Goal: Information Seeking & Learning: Learn about a topic

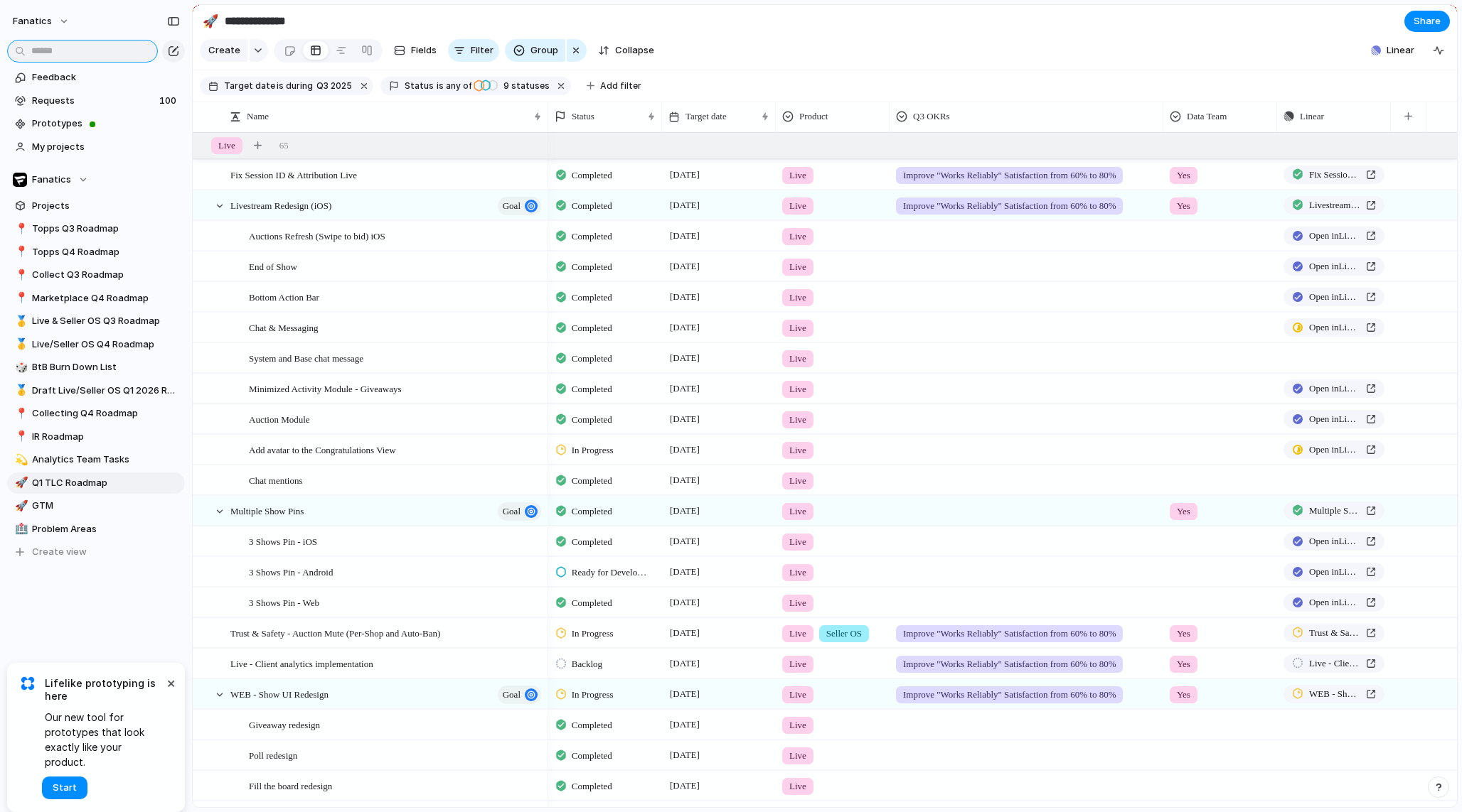
click at [67, 52] on input "text" at bounding box center [82, 51] width 151 height 23
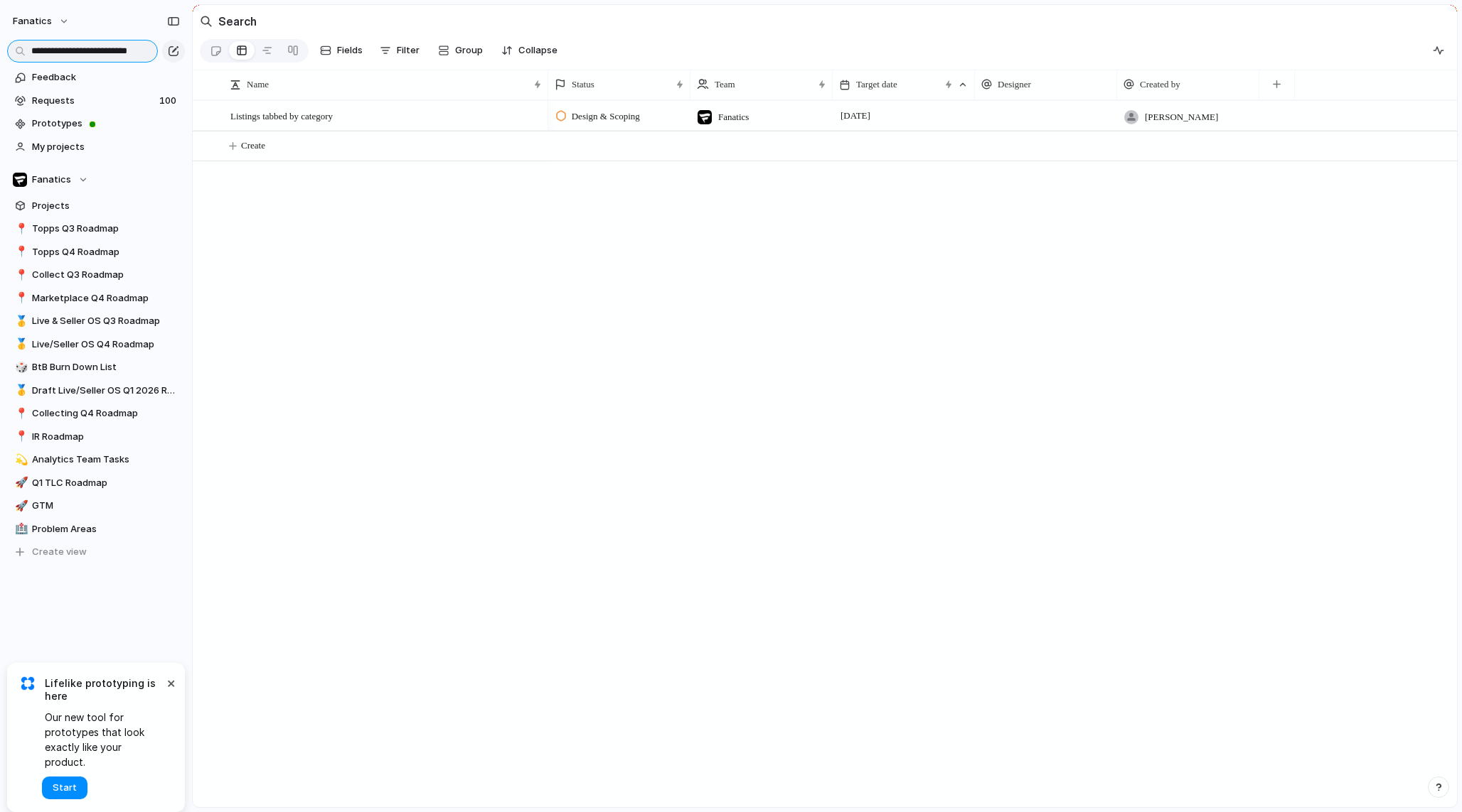
scroll to position [0, 21]
type input "**********"
click at [400, 110] on div "Listings tabbed by category" at bounding box center [387, 116] width 313 height 29
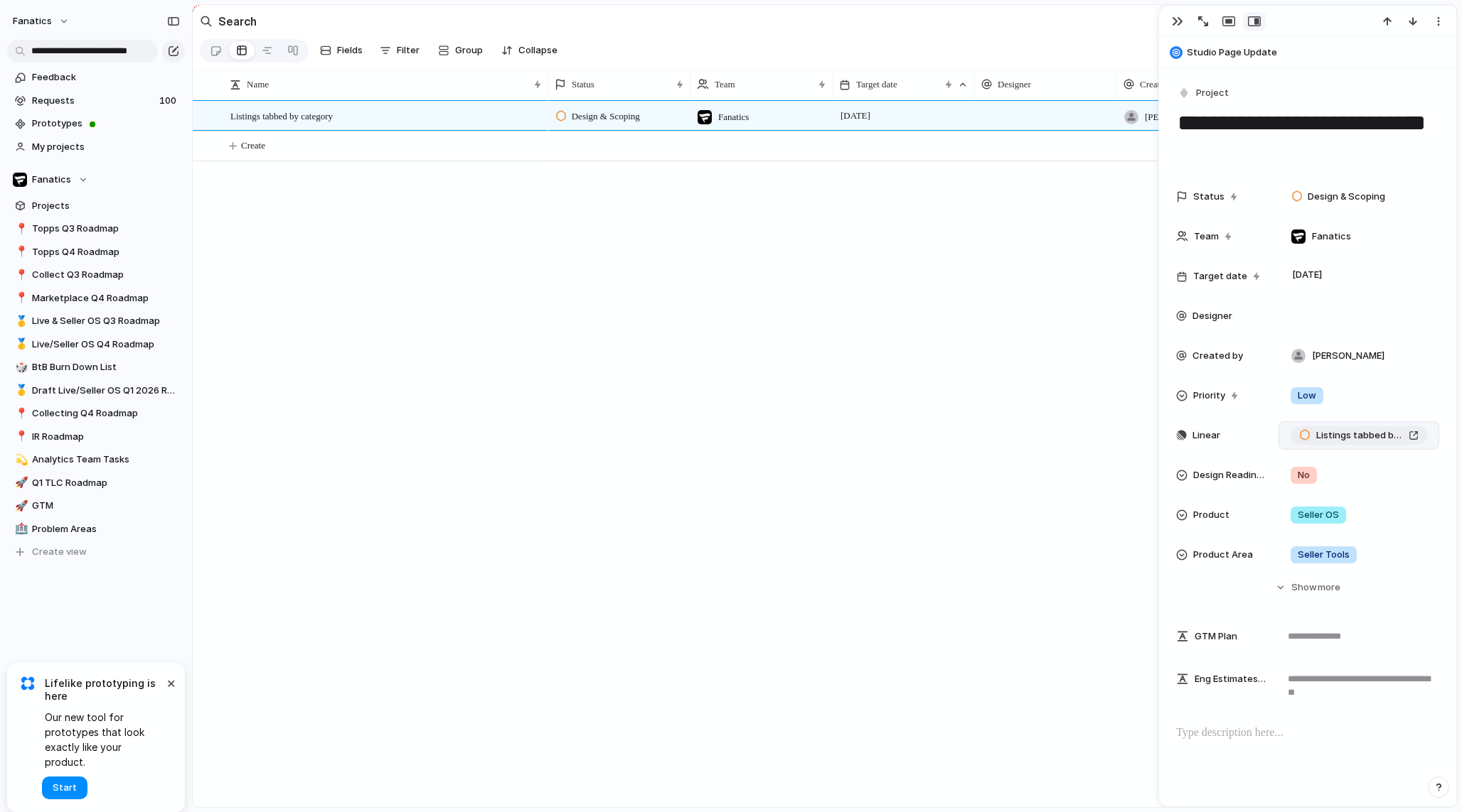
click at [1411, 431] on div "Listings tabbed by category" at bounding box center [1359, 435] width 119 height 15
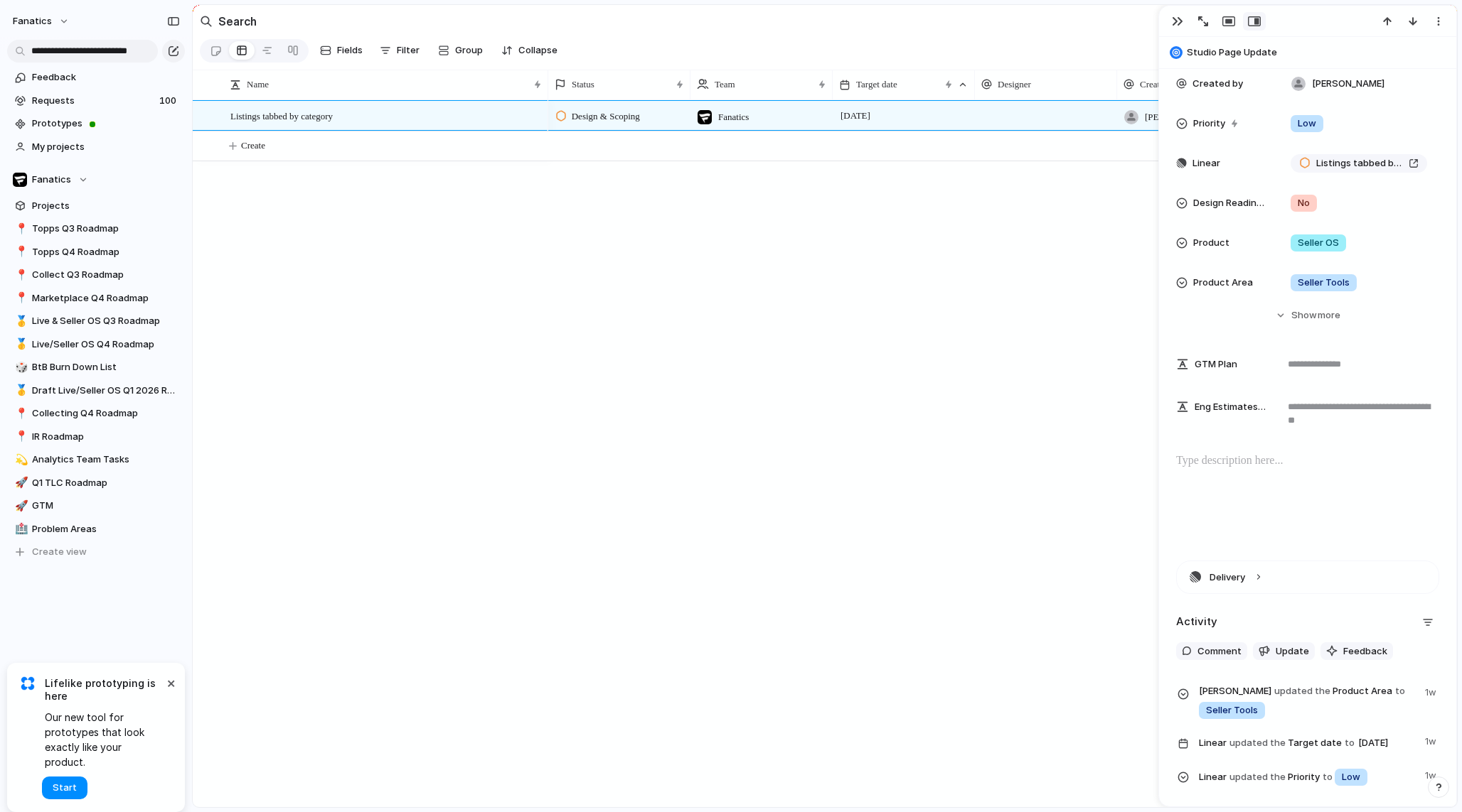
scroll to position [277, 0]
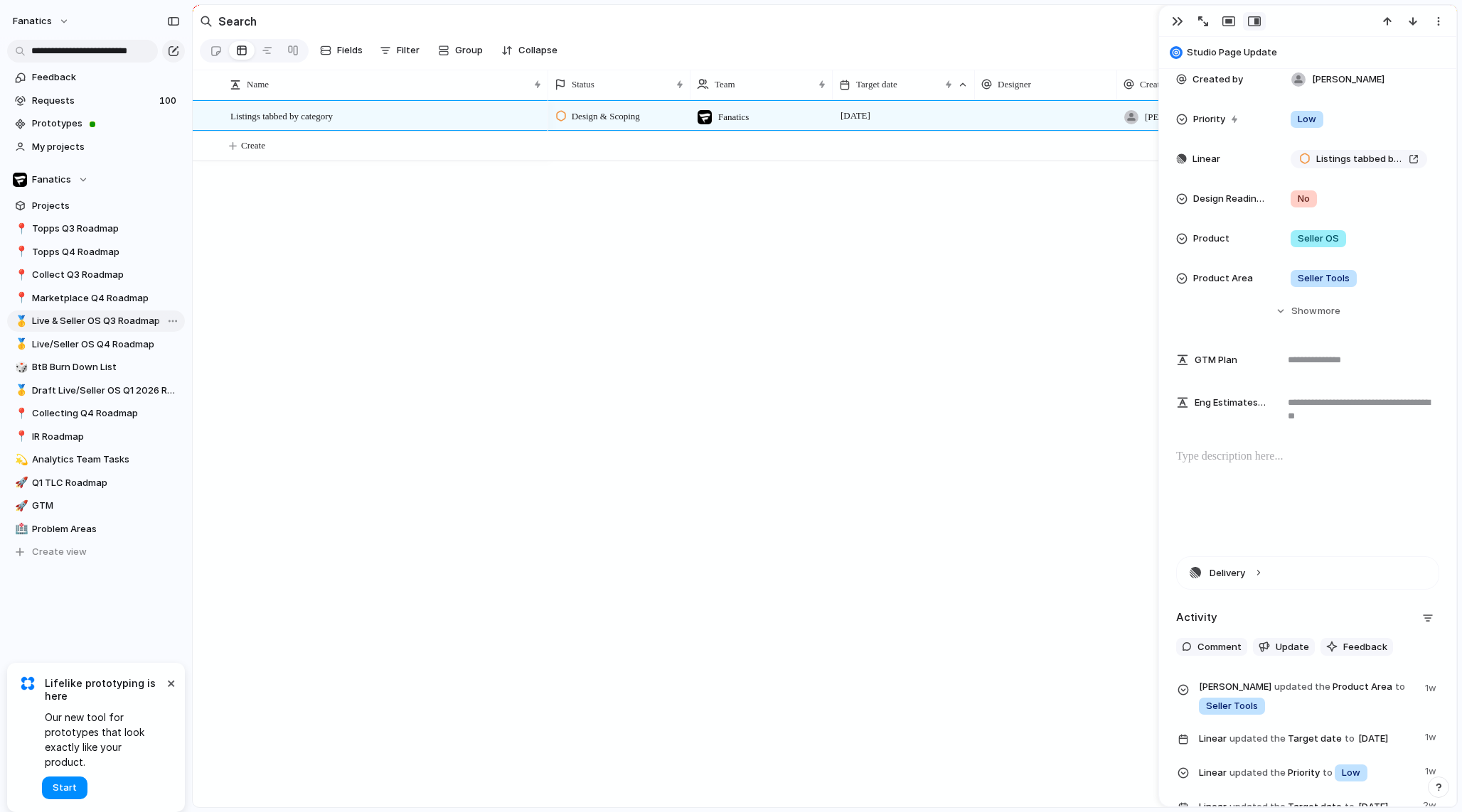
click at [84, 314] on span "Live & Seller OS Q3 Roadmap" at bounding box center [106, 322] width 148 height 15
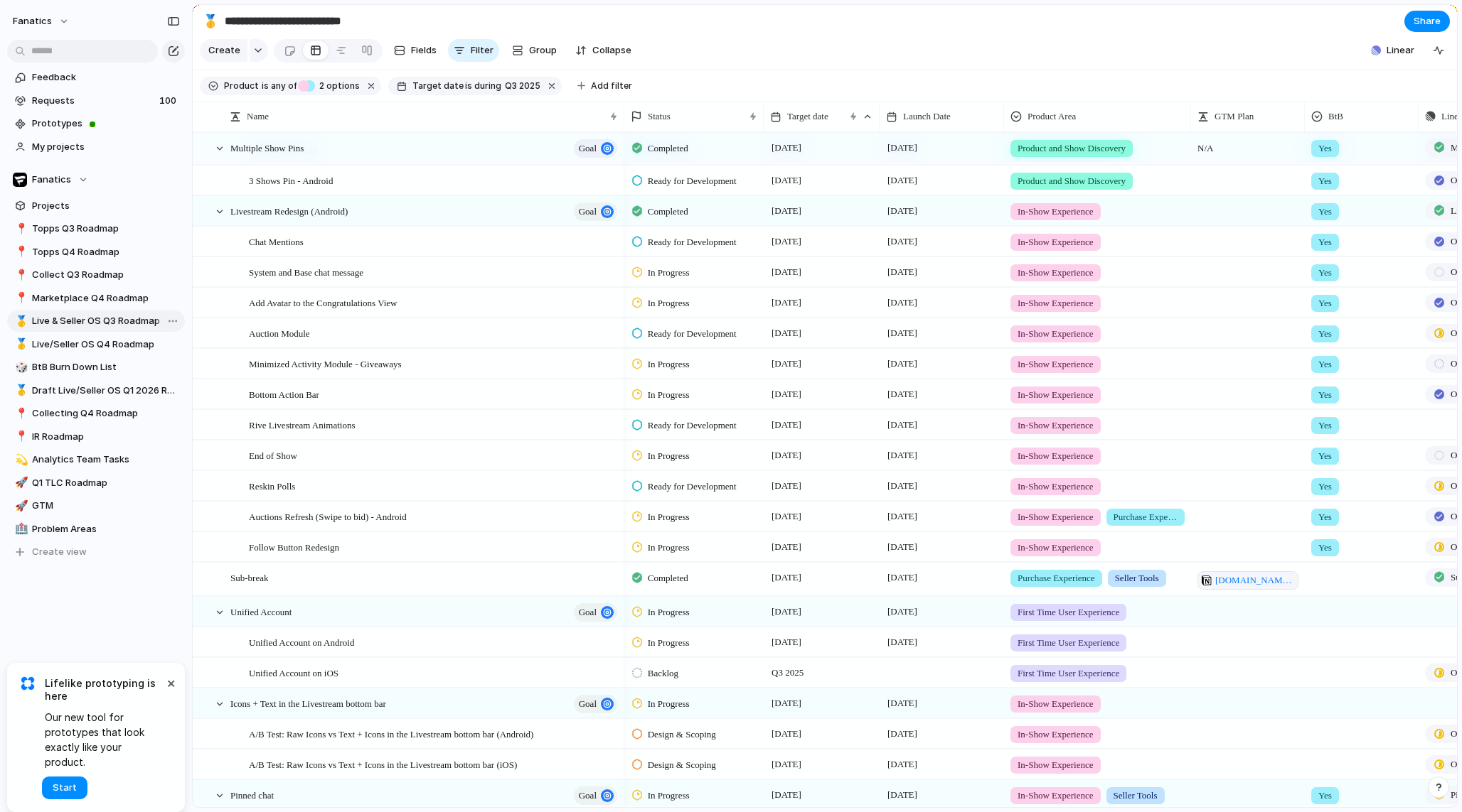
scroll to position [710, 0]
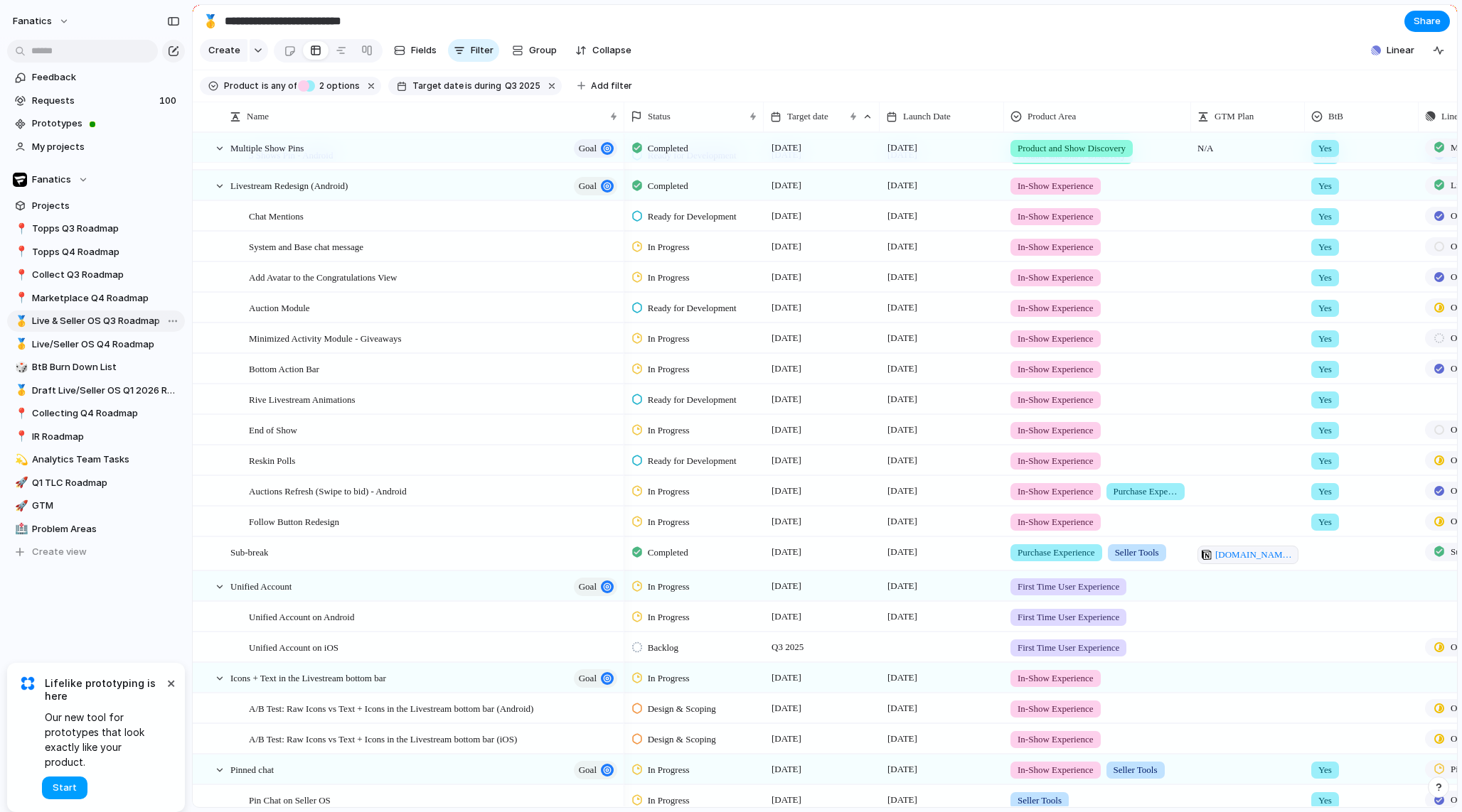
click at [75, 787] on button "Start" at bounding box center [65, 788] width 45 height 23
click at [378, 589] on div "Unified Account goal" at bounding box center [425, 586] width 389 height 29
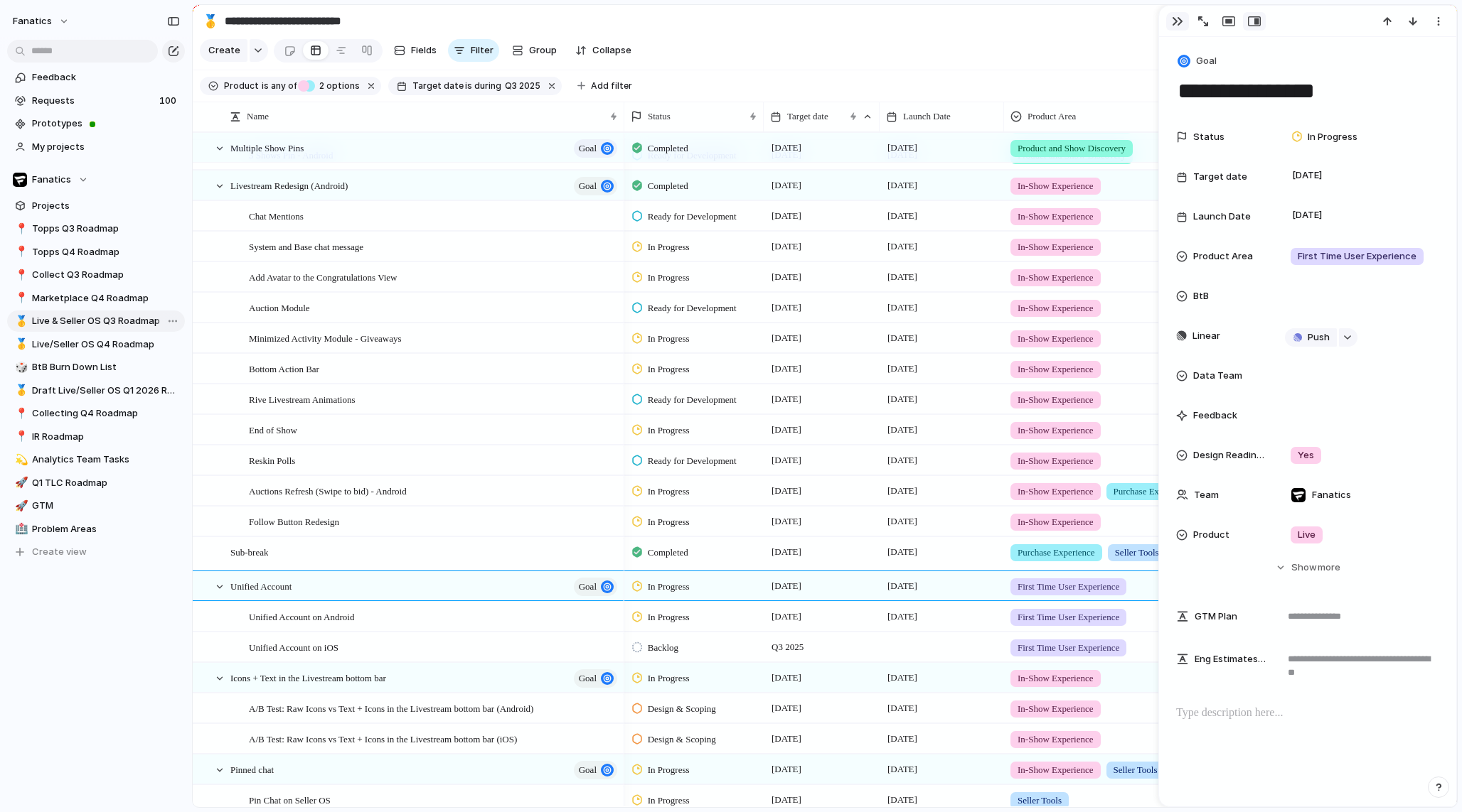
click at [1180, 21] on div "button" at bounding box center [1177, 21] width 11 height 11
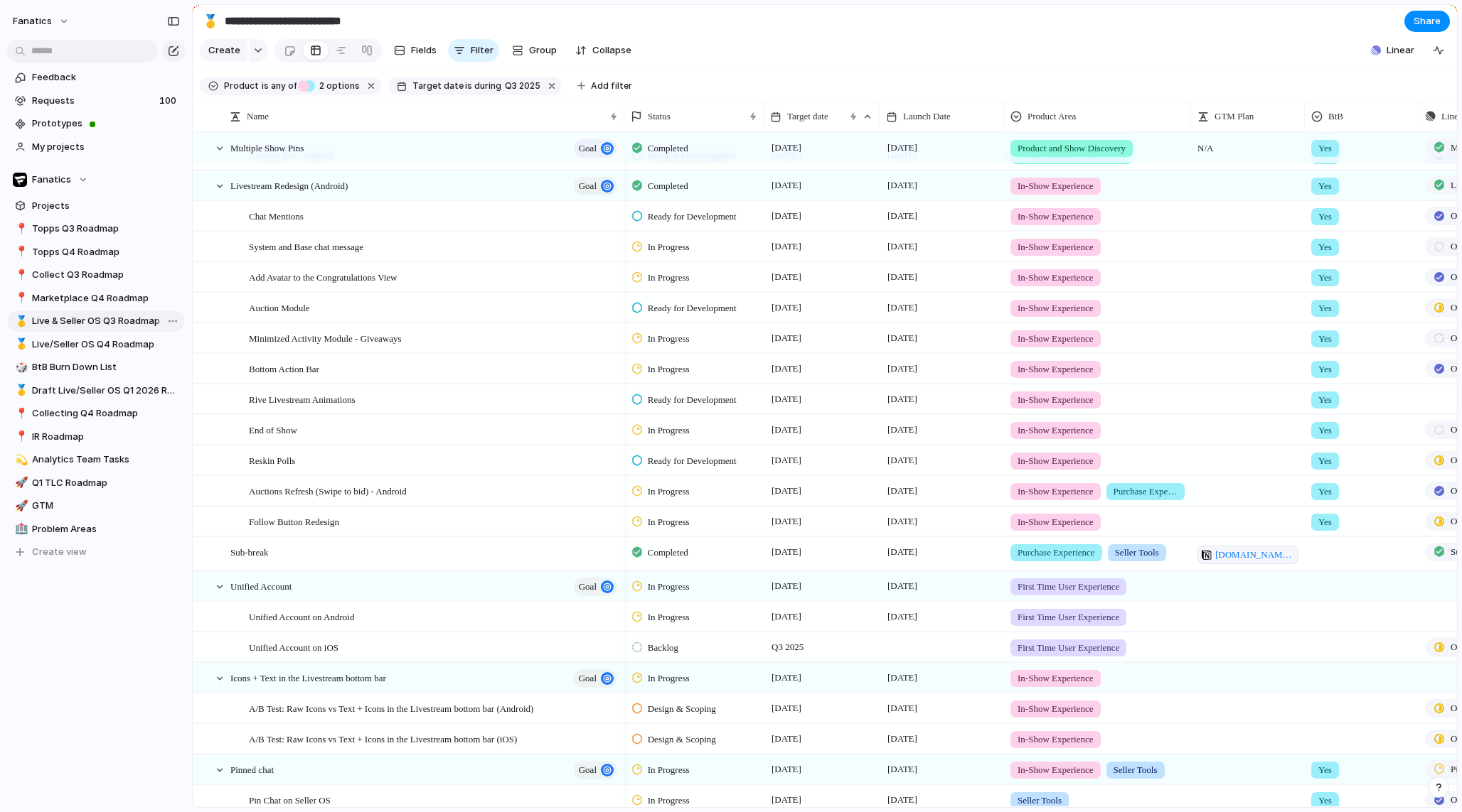
click at [1189, 476] on div "In Progress 19 September 29 September In-Show Experience Purchase Experience Ye…" at bounding box center [1249, 491] width 1249 height 31
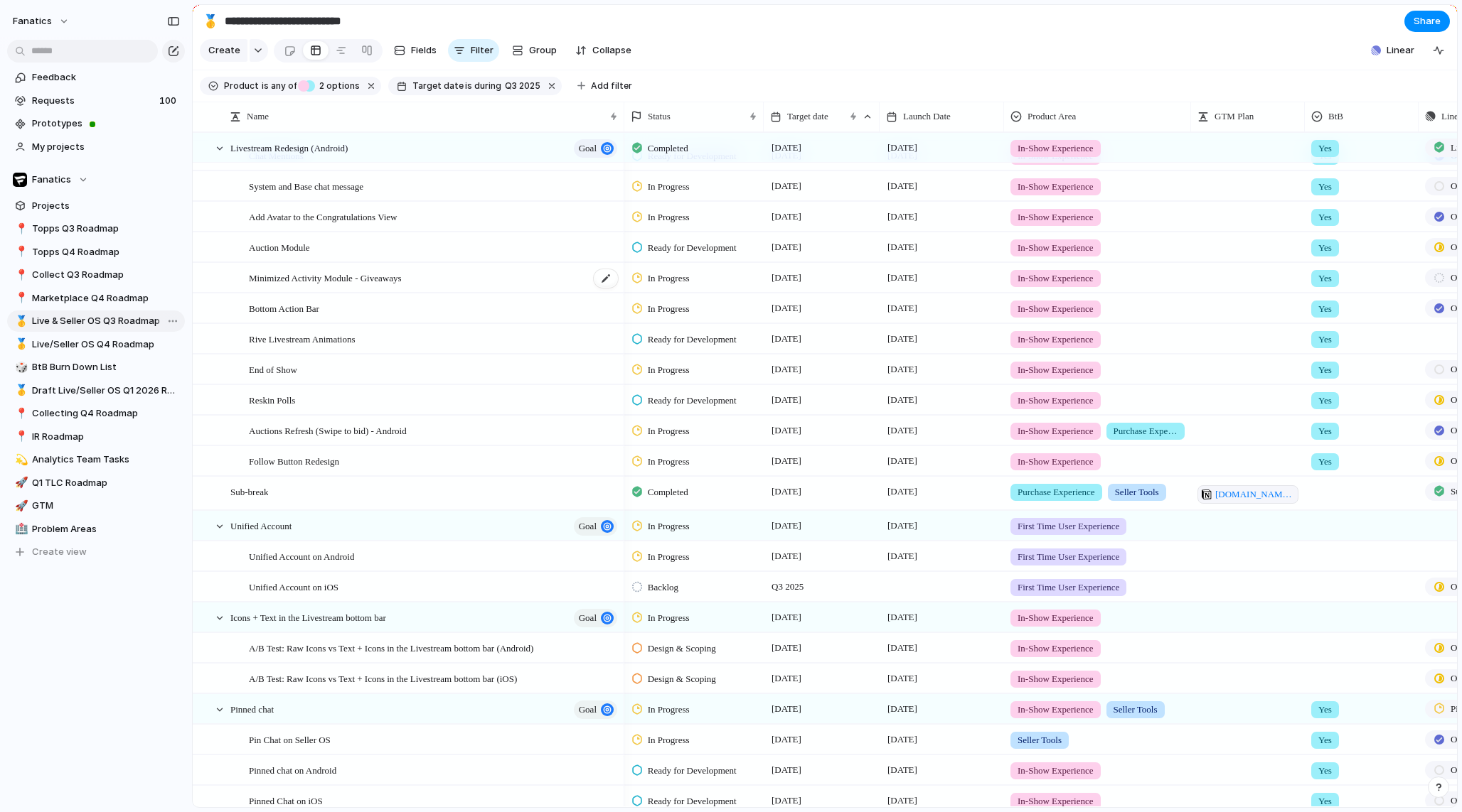
scroll to position [714, 0]
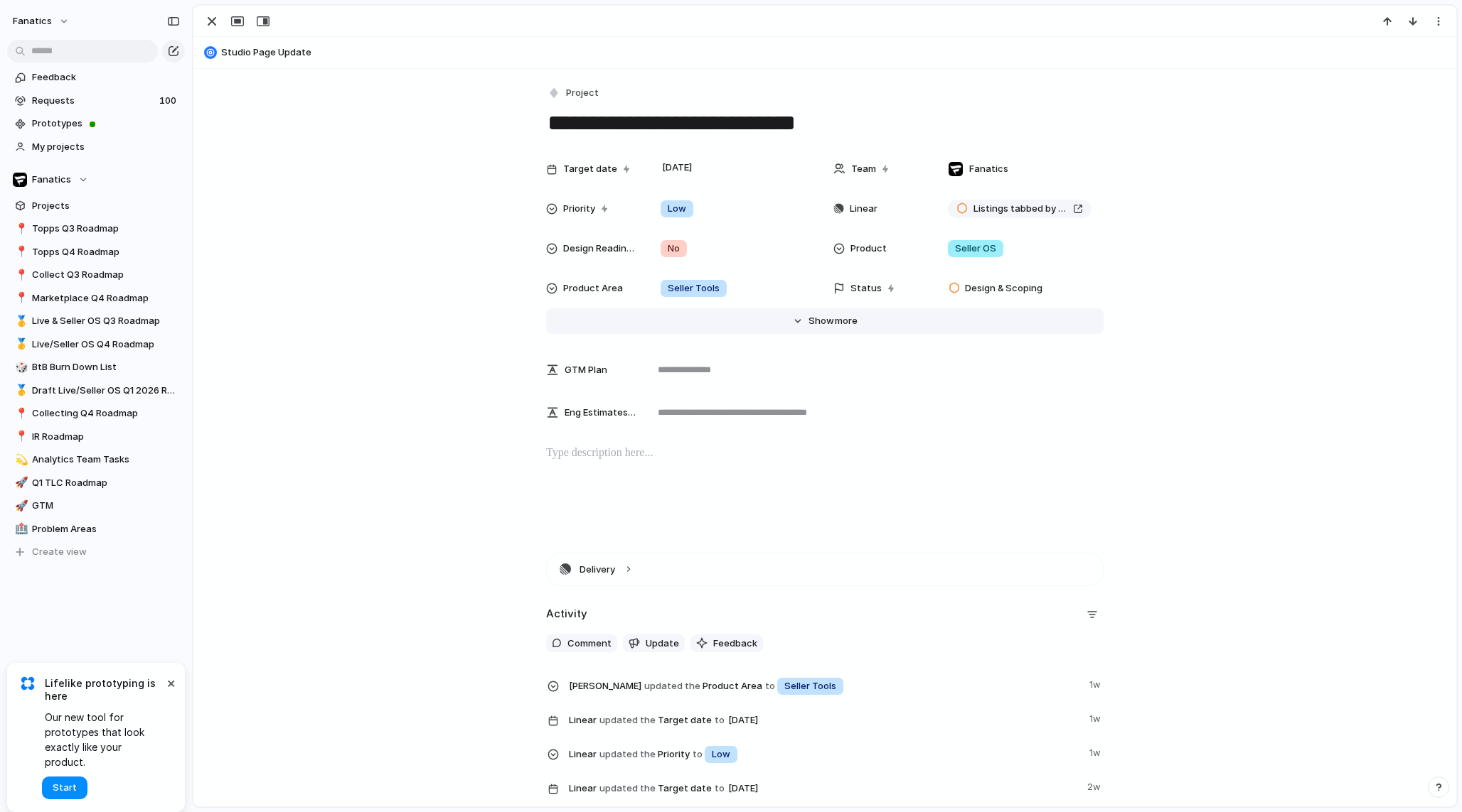
click at [803, 329] on button "Hide Show more" at bounding box center [825, 321] width 558 height 26
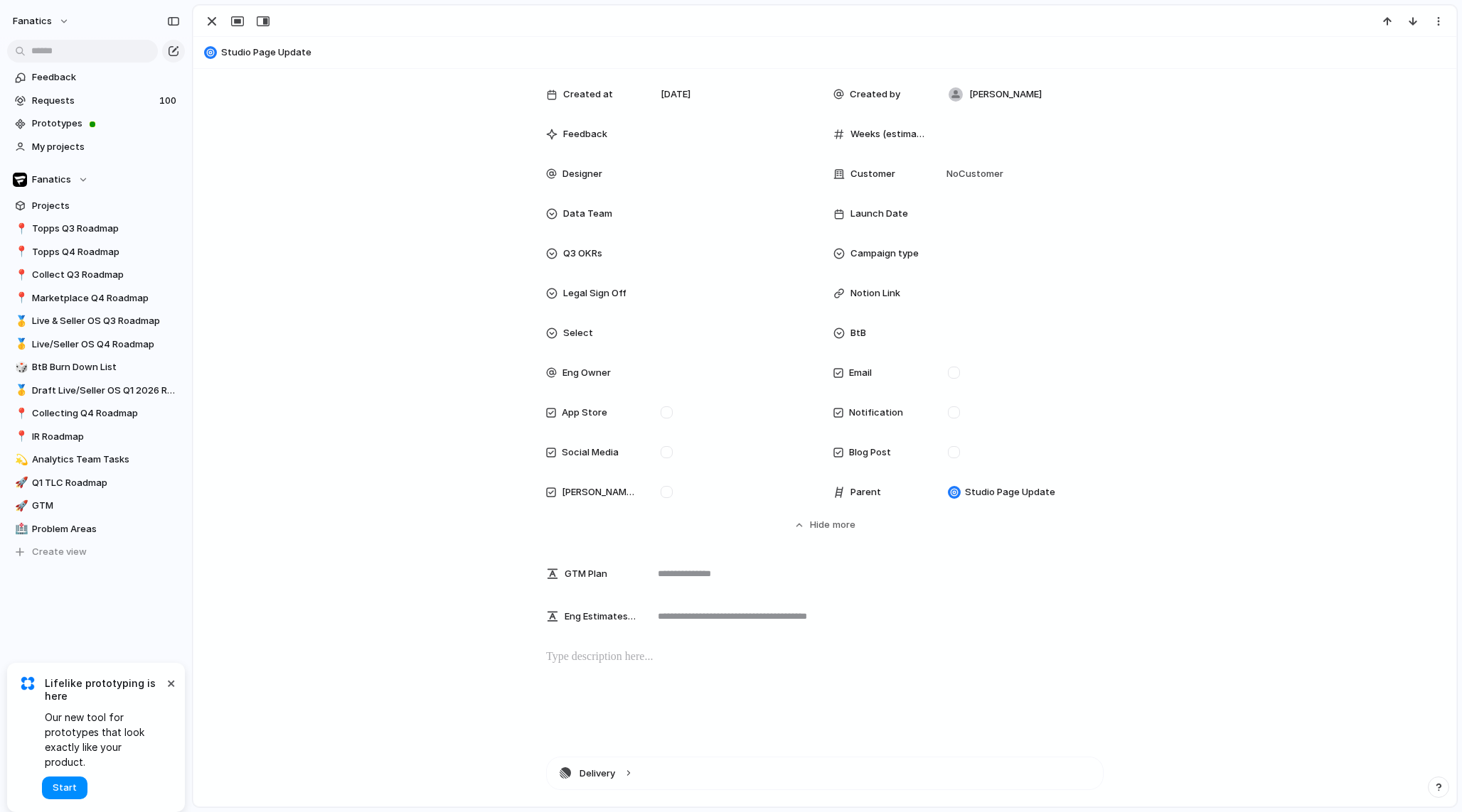
scroll to position [351, 0]
